Goal: Transaction & Acquisition: Purchase product/service

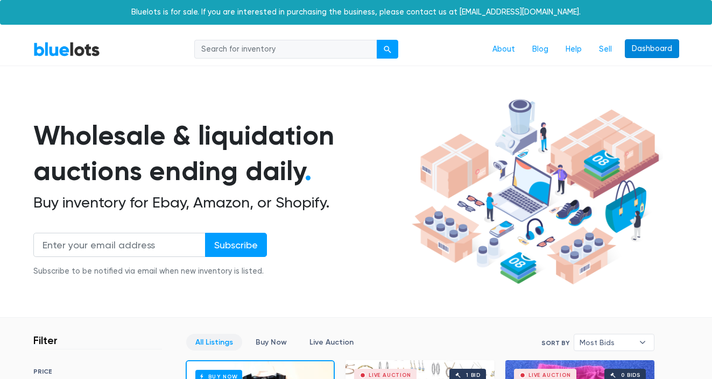
click at [655, 47] on link "Dashboard" at bounding box center [652, 48] width 54 height 19
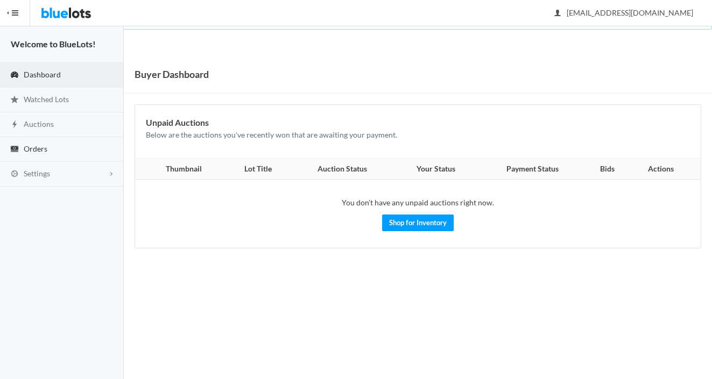
click at [53, 145] on link "Orders" at bounding box center [62, 149] width 124 height 25
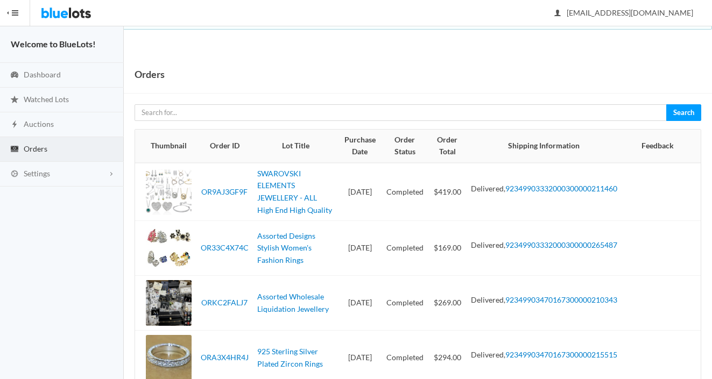
click at [72, 18] on img at bounding box center [66, 13] width 51 height 26
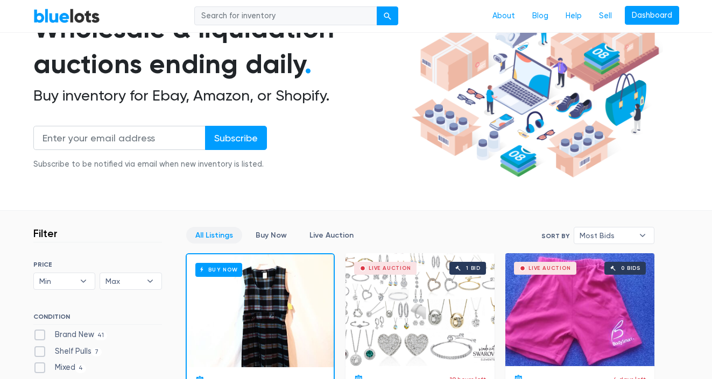
scroll to position [231, 0]
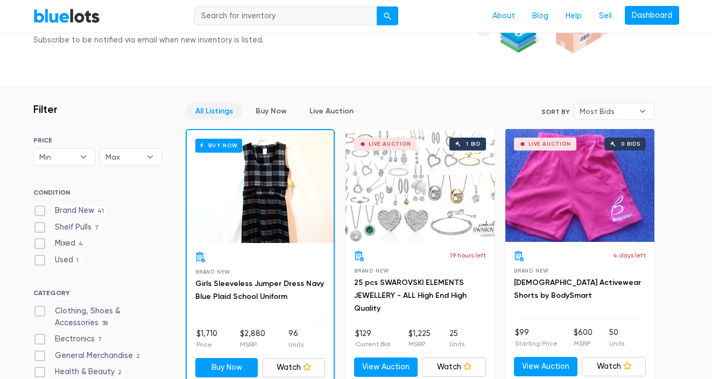
click at [88, 212] on label "Brand New 41" at bounding box center [70, 211] width 74 height 12
click at [40, 212] on New"] "Brand New 41" at bounding box center [36, 208] width 7 height 7
checkbox New"] "true"
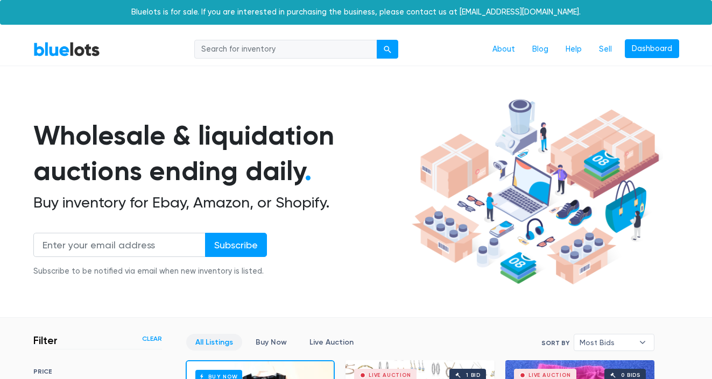
scroll to position [290, 0]
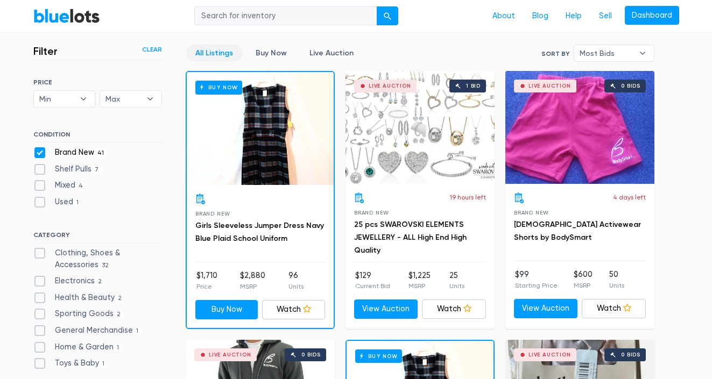
click at [76, 170] on label "Shelf Pulls 7" at bounding box center [67, 170] width 69 height 12
click at [40, 170] on Pulls"] "Shelf Pulls 7" at bounding box center [36, 167] width 7 height 7
checkbox Pulls"] "true"
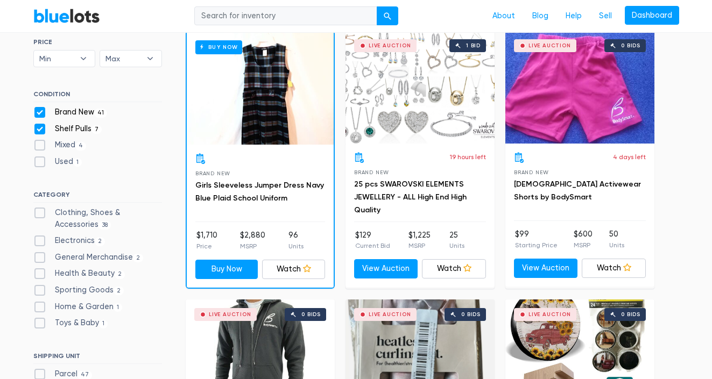
scroll to position [361, 0]
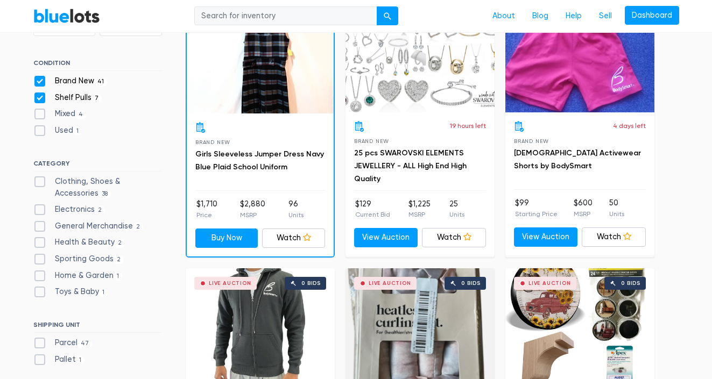
click at [72, 184] on label "Clothing, Shoes & Accessories 38" at bounding box center [97, 187] width 129 height 23
click at [40, 183] on Accessories"] "Clothing, Shoes & Accessories 38" at bounding box center [36, 179] width 7 height 7
checkbox Accessories"] "true"
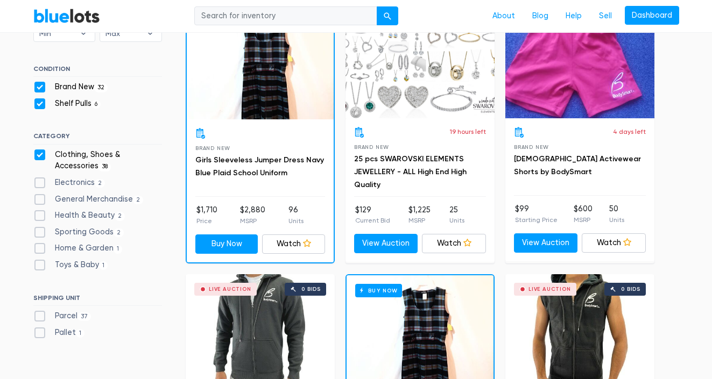
scroll to position [476, 0]
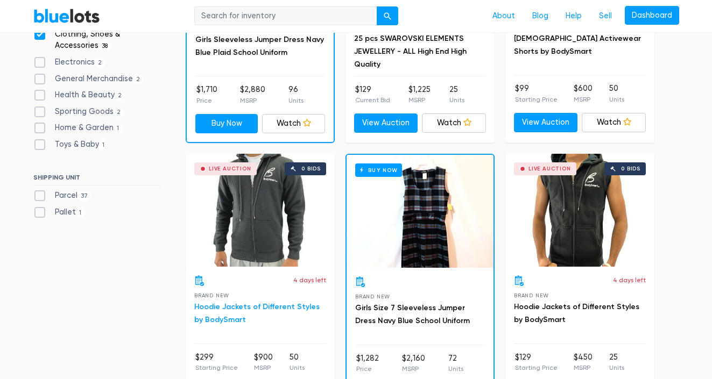
click at [276, 306] on link "Hoodie Jackets of Different Styles by BodySmart" at bounding box center [256, 313] width 125 height 22
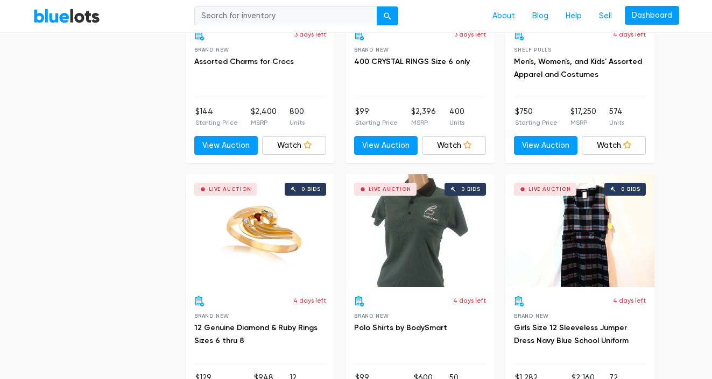
scroll to position [1327, 0]
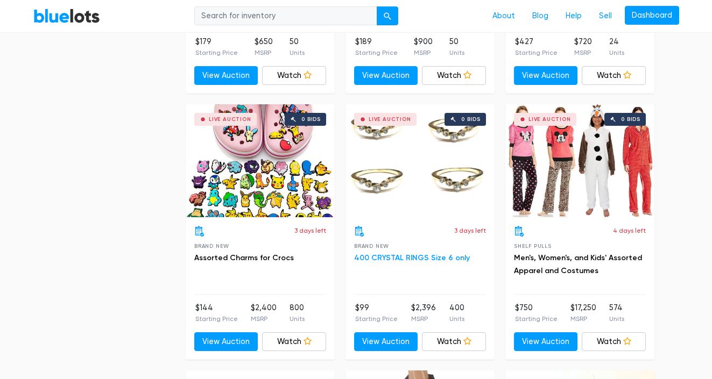
click at [424, 256] on link "400 CRYSTAL RINGS Size 6 only" at bounding box center [412, 257] width 116 height 9
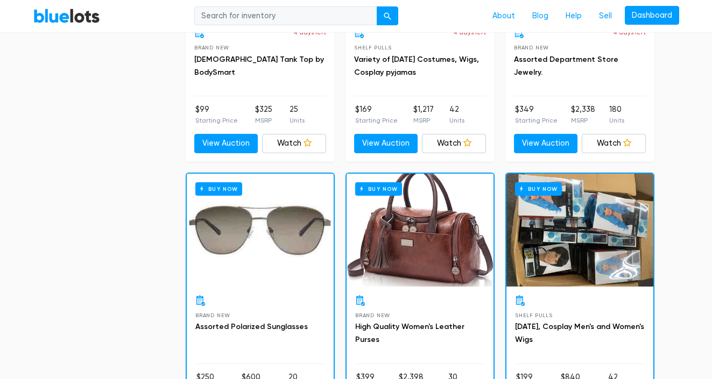
scroll to position [4016, 0]
